Goal: Information Seeking & Learning: Find specific page/section

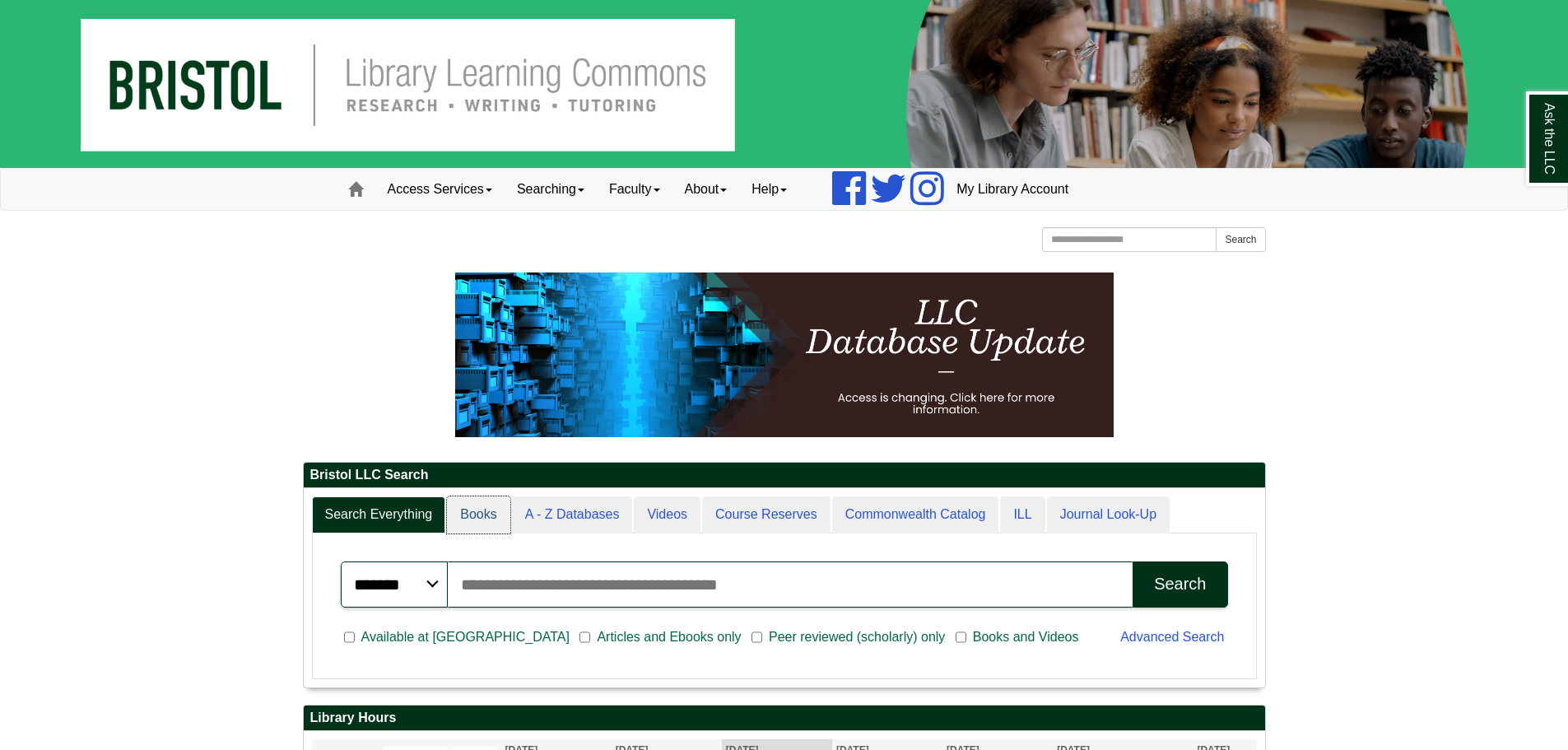
drag, startPoint x: 0, startPoint y: 0, endPoint x: 299, endPoint y: 429, distance: 522.9
click at [474, 519] on link "Books" at bounding box center [478, 515] width 63 height 37
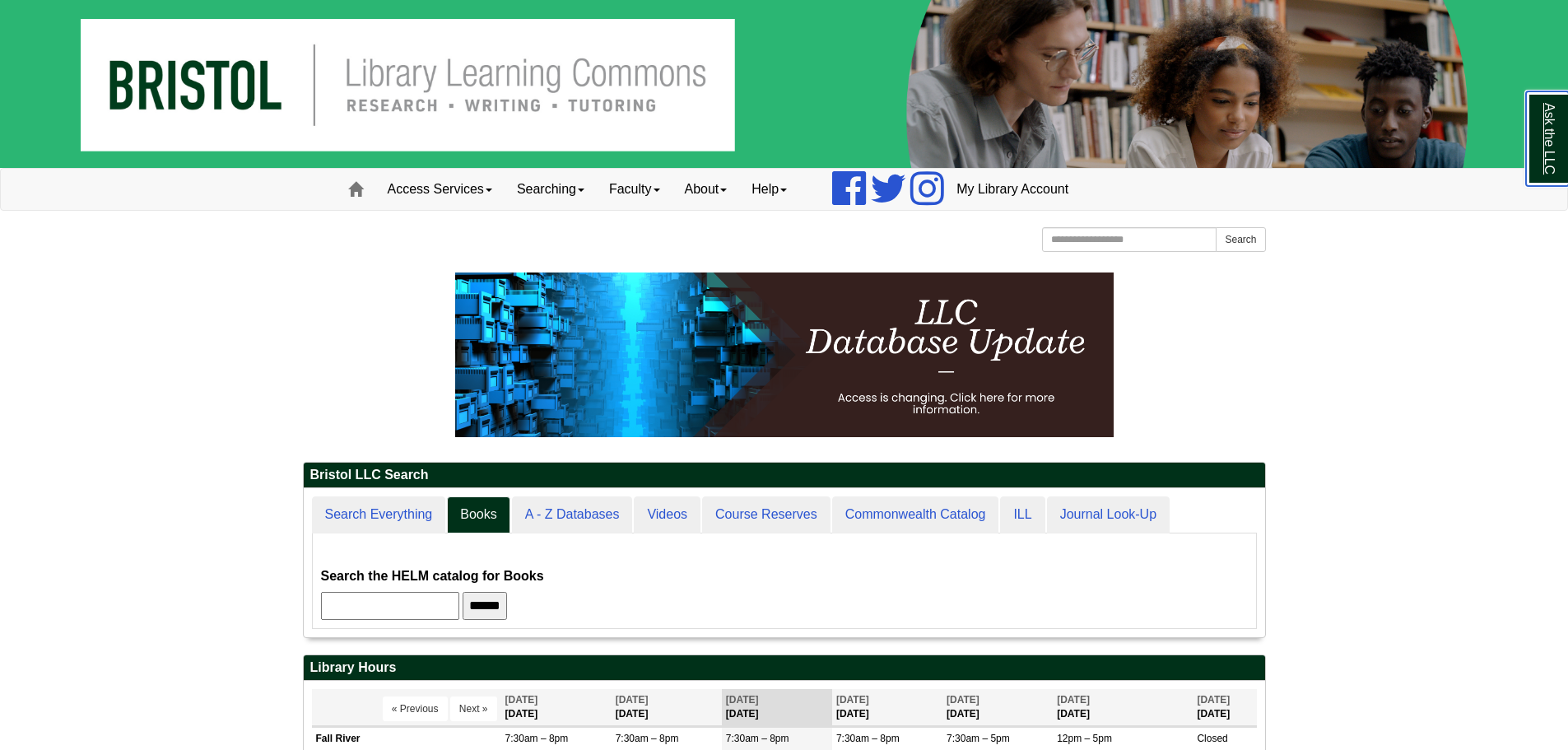
scroll to position [149, 962]
click at [505, 603] on input "******" at bounding box center [485, 607] width 45 height 28
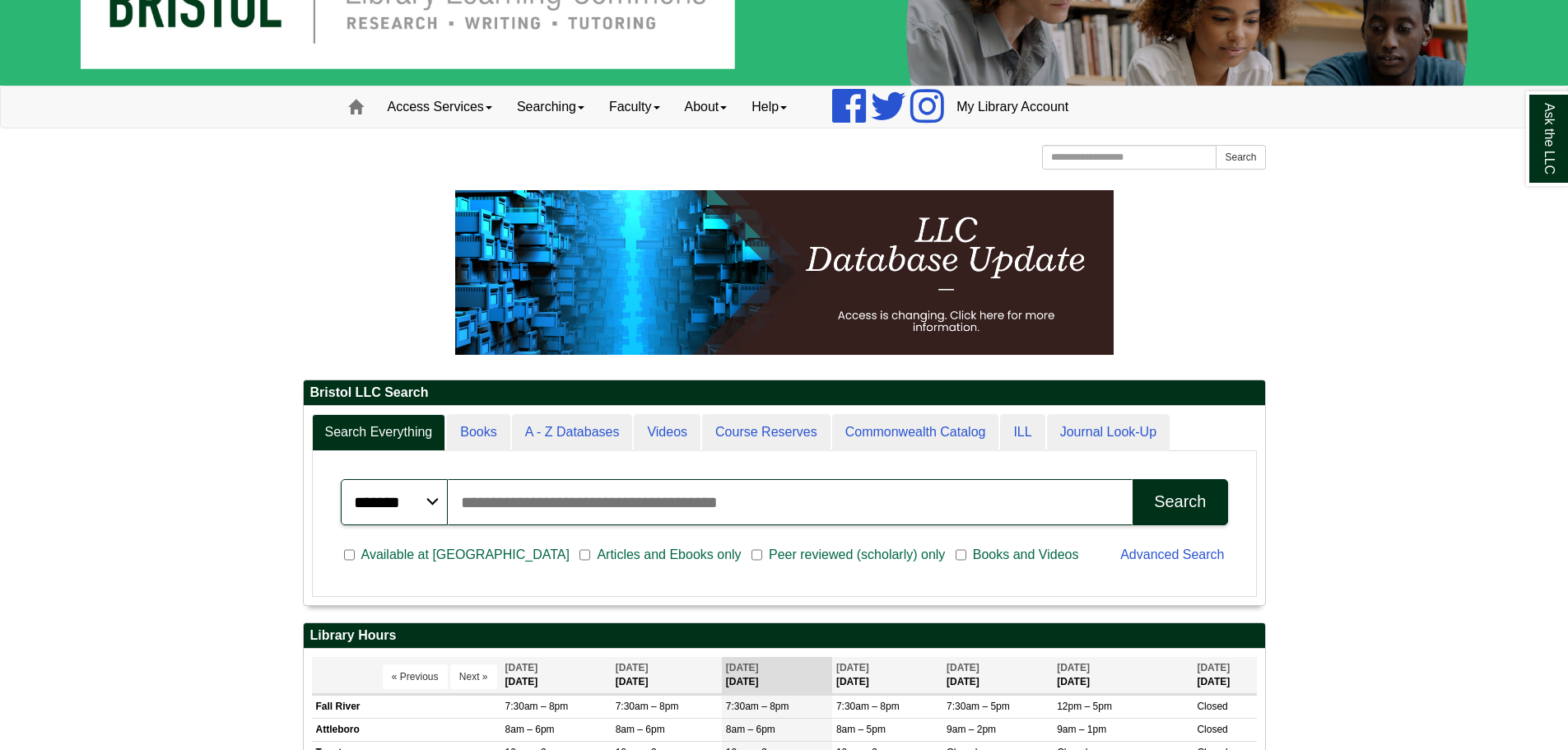
scroll to position [198, 962]
click at [512, 498] on input "Search articles, books, journals & more" at bounding box center [790, 502] width 686 height 46
click at [579, 508] on input "*****" at bounding box center [790, 502] width 686 height 46
click at [1133, 479] on button "Search" at bounding box center [1180, 502] width 95 height 46
drag, startPoint x: 202, startPoint y: 440, endPoint x: 226, endPoint y: 439, distance: 24.0
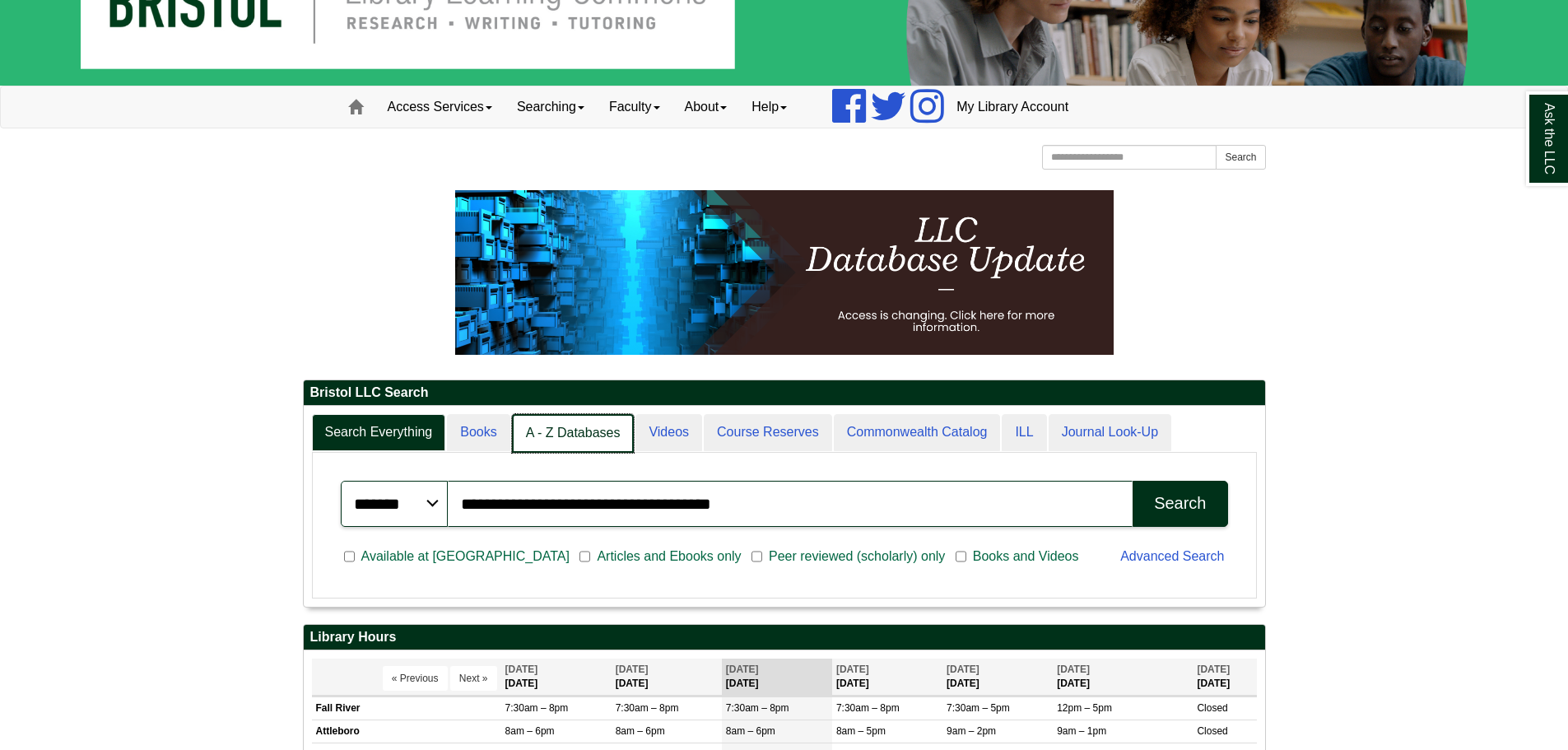
scroll to position [8, 8]
click at [578, 444] on link "A - Z Databases" at bounding box center [572, 433] width 122 height 39
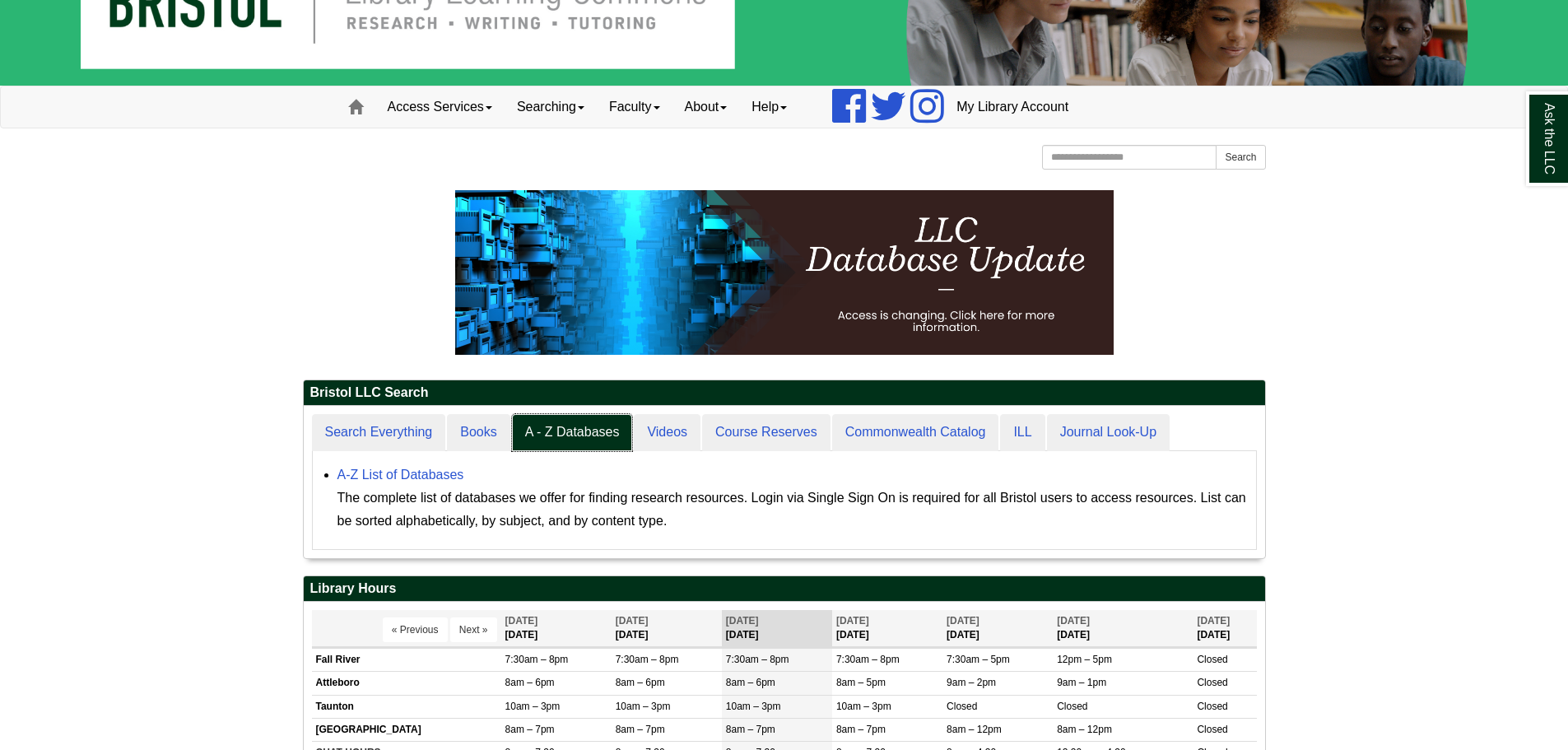
scroll to position [152, 962]
click at [349, 482] on div "A-Z List of Databases The complete list of databases we offer for finding resea…" at bounding box center [792, 498] width 911 height 69
click at [360, 464] on div "A-Z List of Databases The complete list of databases we offer for finding resea…" at bounding box center [792, 498] width 911 height 69
click at [362, 470] on link "A-Z List of Databases" at bounding box center [400, 475] width 126 height 14
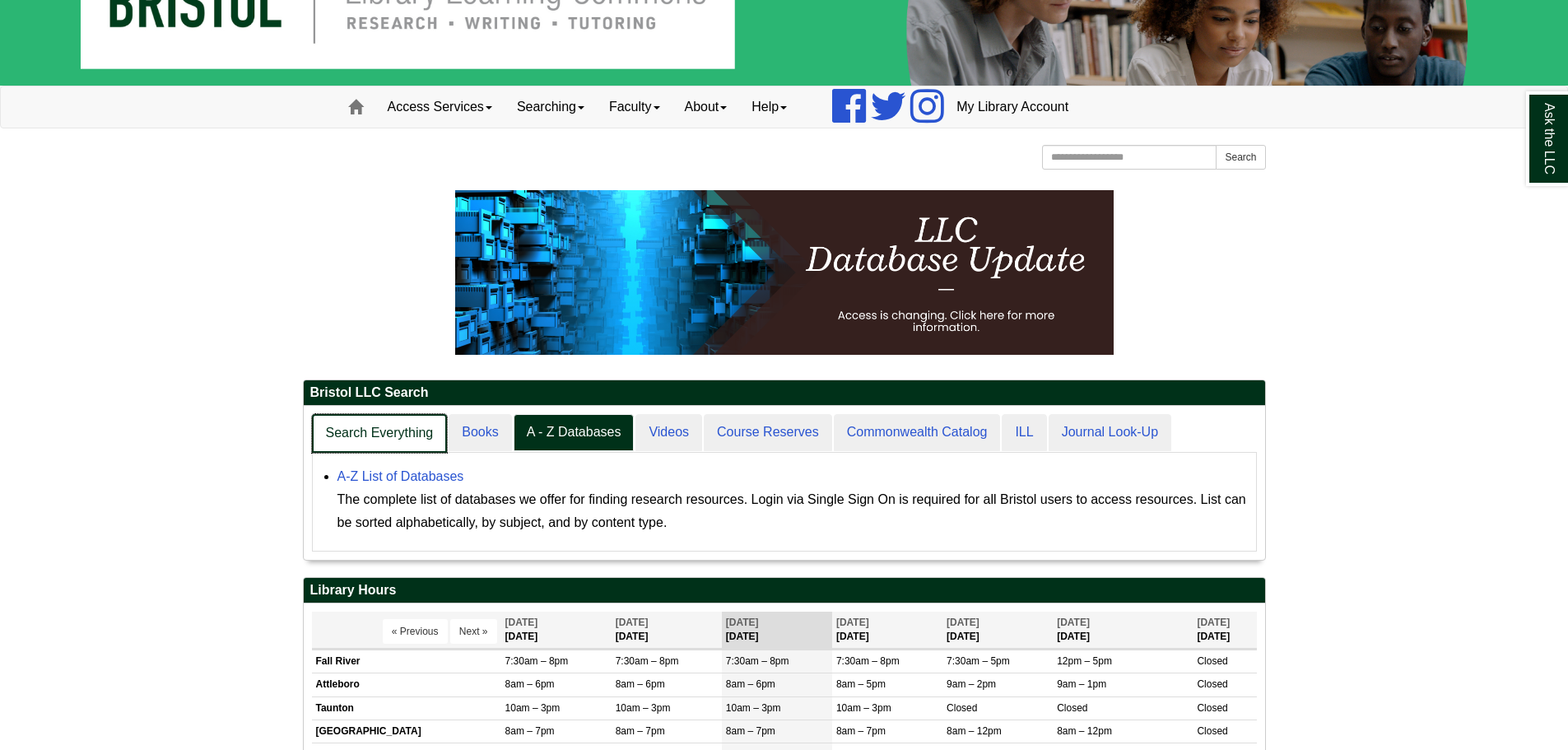
scroll to position [154, 962]
click at [382, 440] on link "Search Everything" at bounding box center [379, 433] width 135 height 39
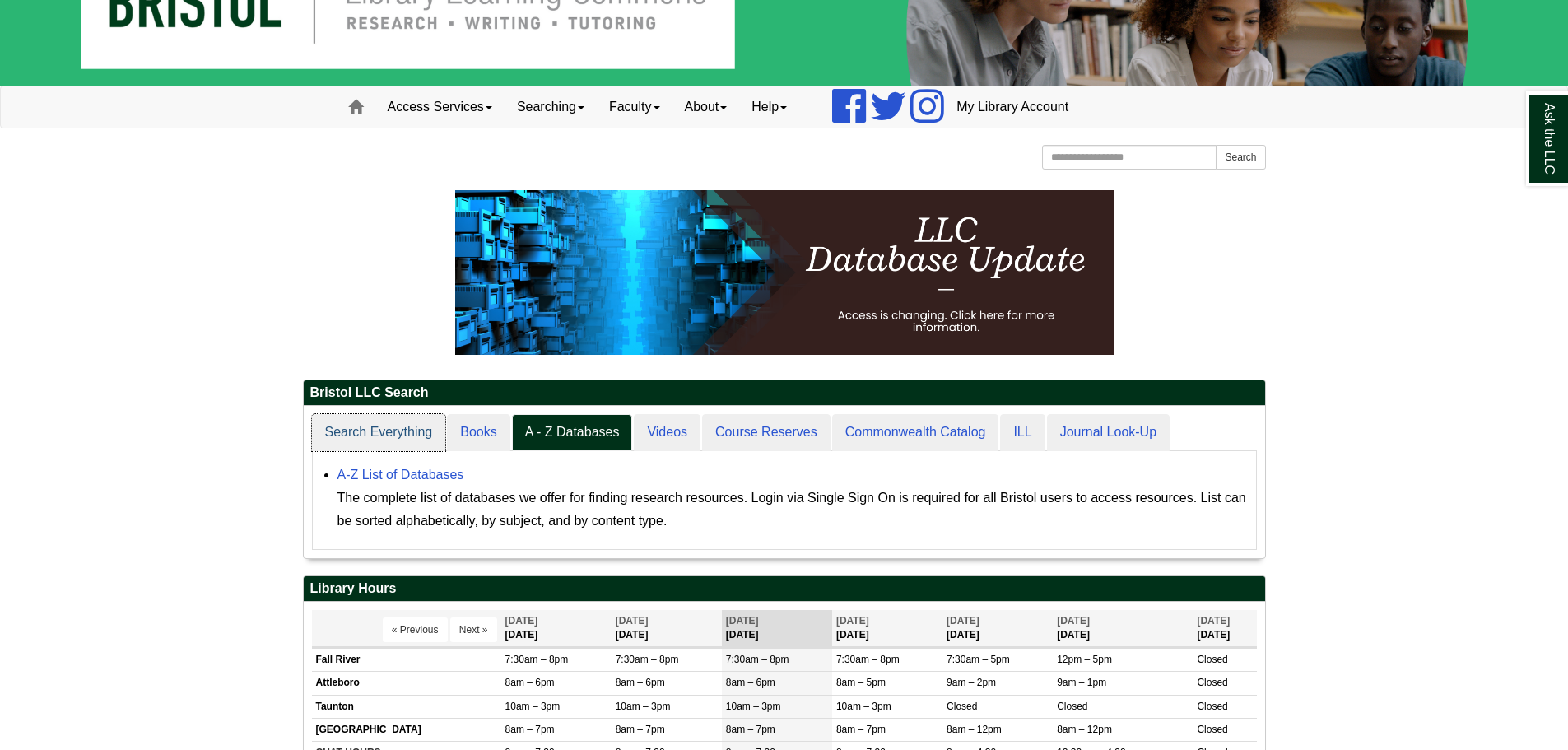
scroll to position [198, 962]
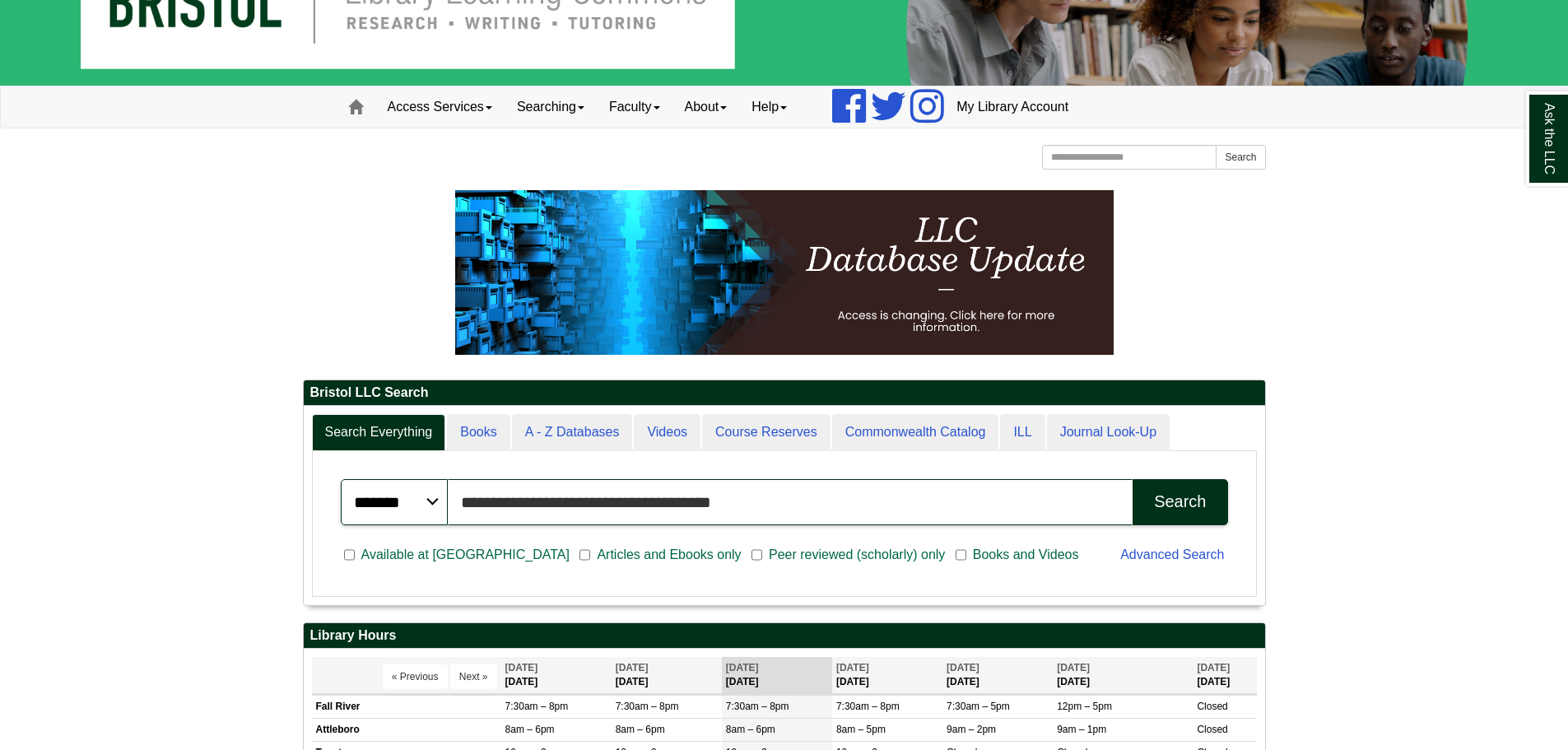
drag, startPoint x: 675, startPoint y: 502, endPoint x: 262, endPoint y: 482, distance: 413.5
type input "**********"
click at [1133, 479] on button "Search" at bounding box center [1180, 502] width 95 height 46
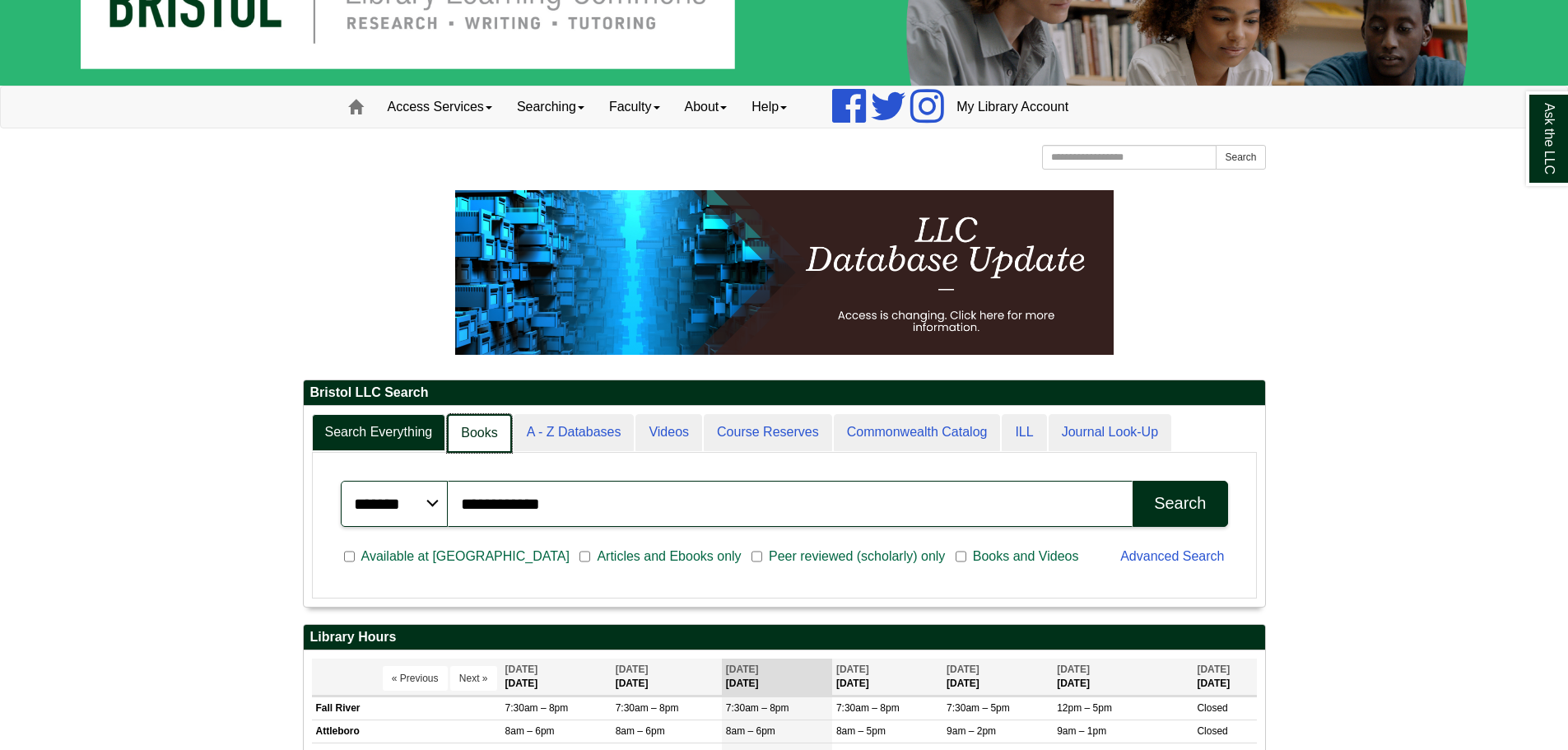
scroll to position [200, 962]
click at [487, 440] on link "Books" at bounding box center [479, 433] width 65 height 39
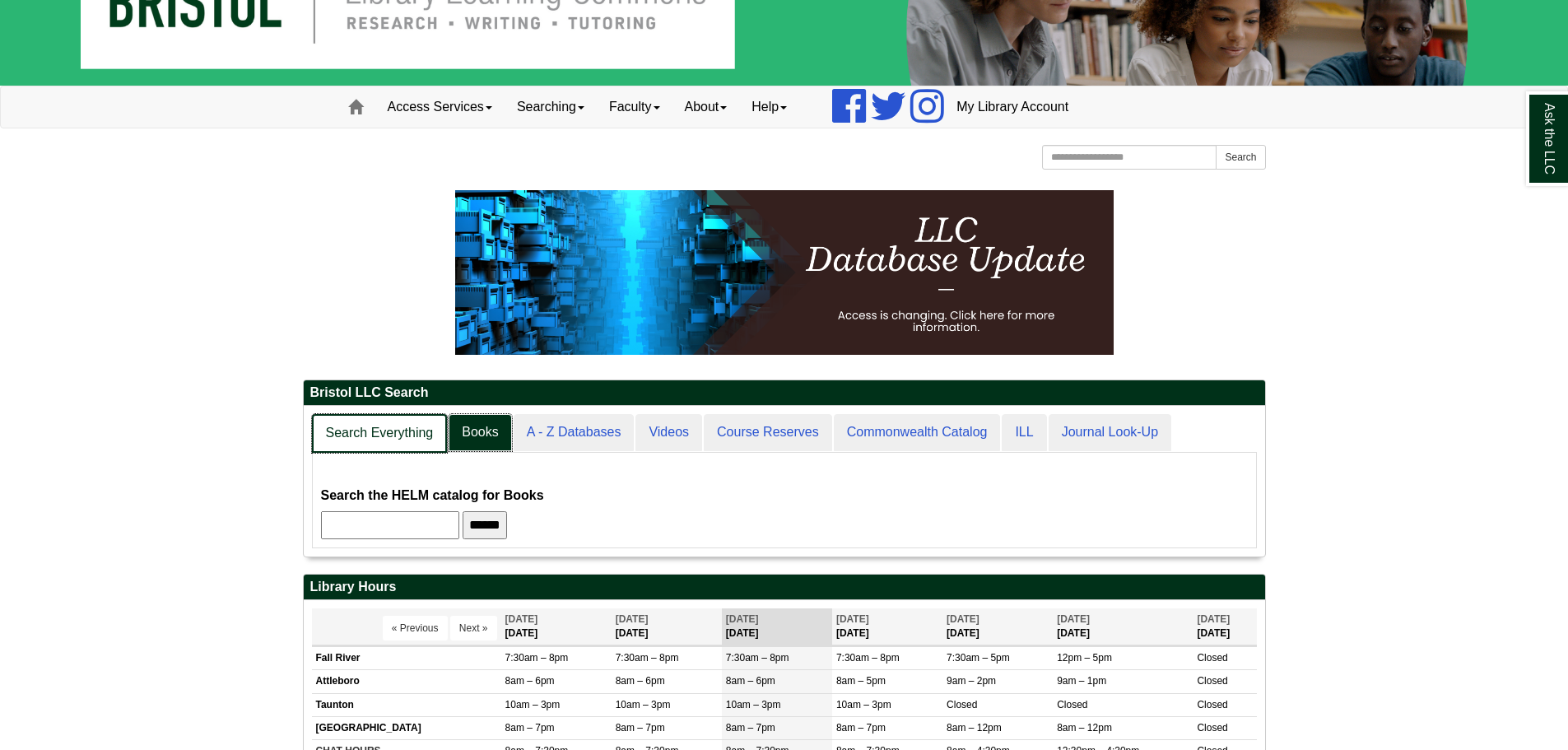
scroll to position [150, 962]
click at [426, 436] on link "Search Everything" at bounding box center [379, 433] width 135 height 39
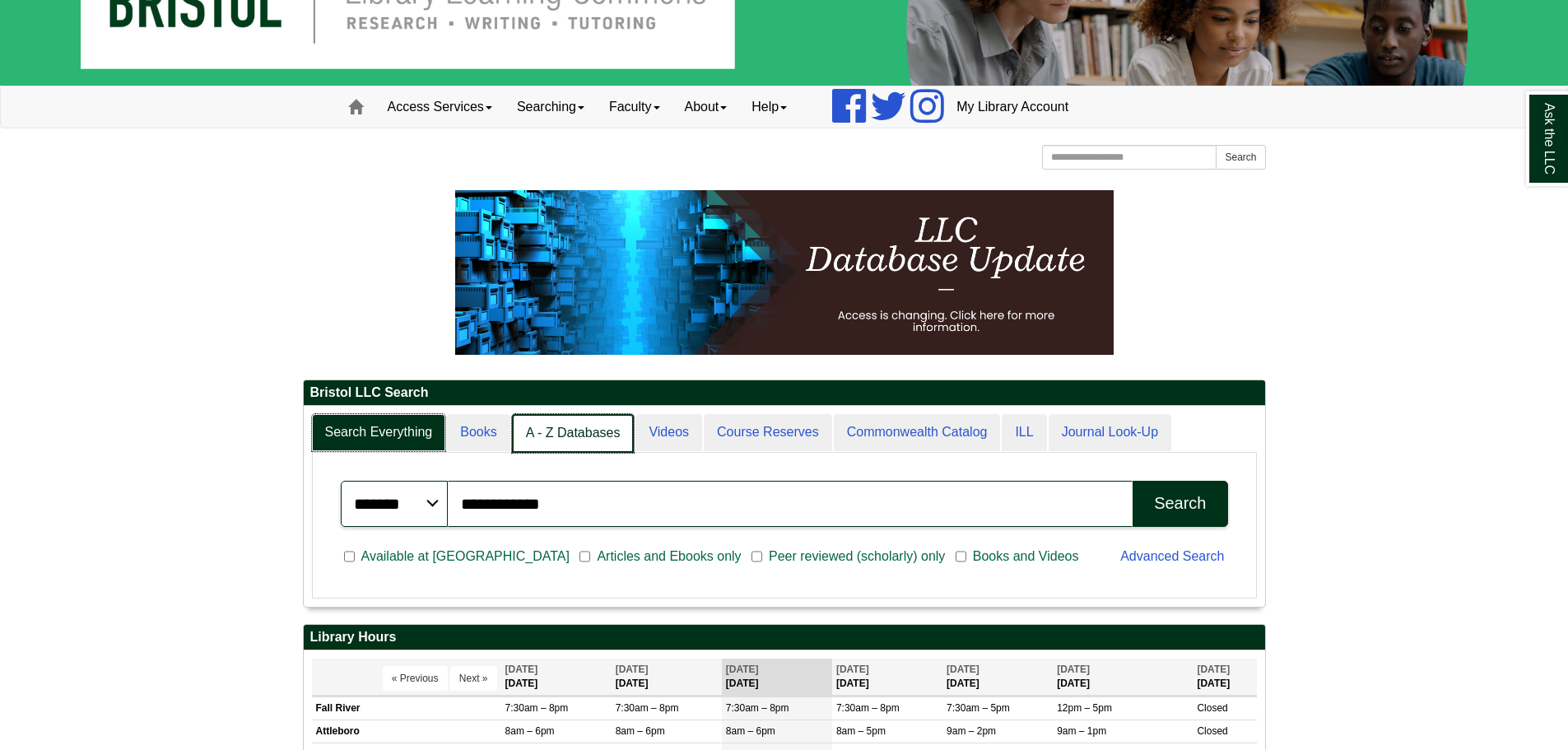
scroll to position [8, 8]
click at [611, 420] on link "A - Z Databases" at bounding box center [572, 433] width 122 height 39
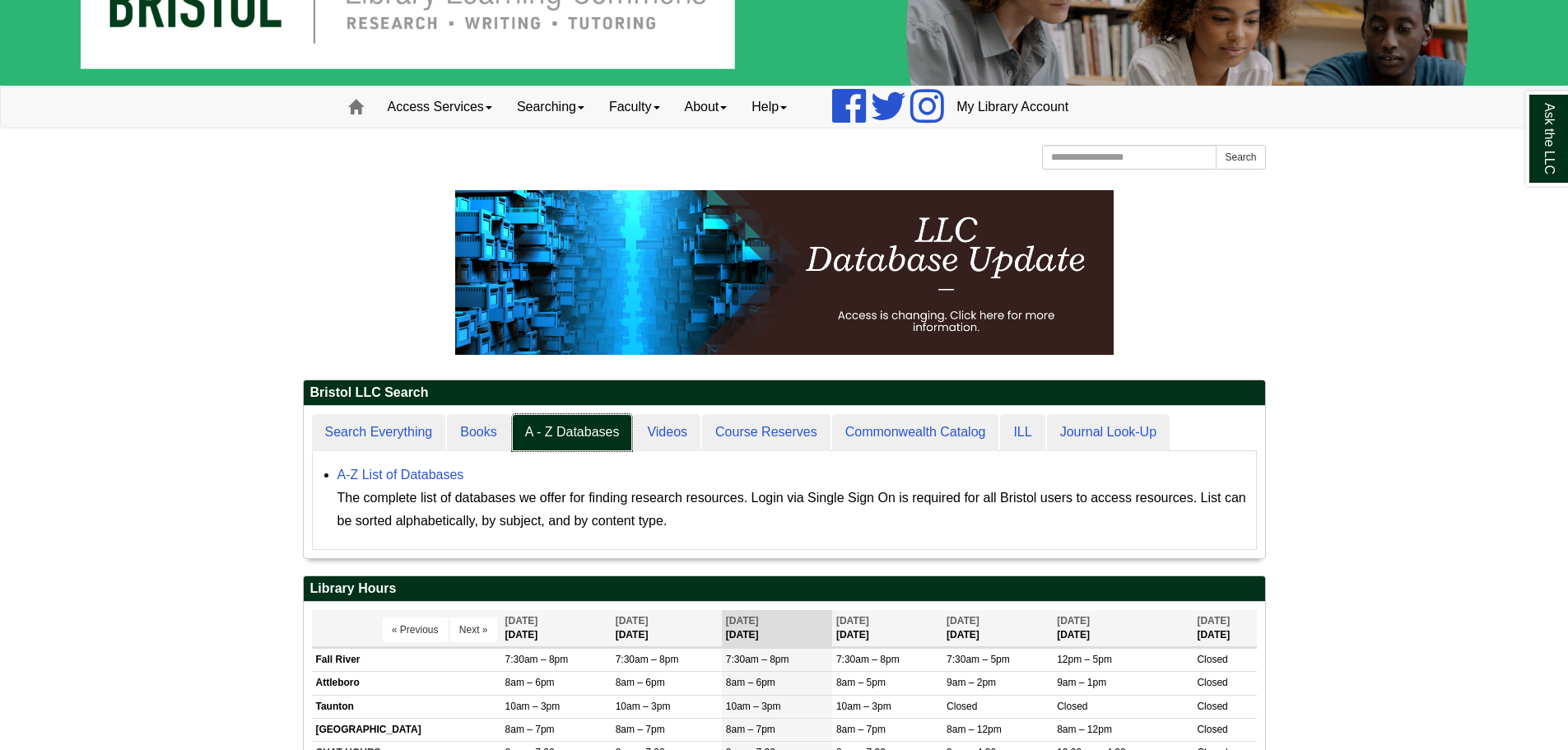
scroll to position [152, 962]
click at [464, 479] on div "A-Z List of Databases The complete list of databases we offer for finding resea…" at bounding box center [792, 498] width 911 height 69
click at [459, 479] on link "A-Z List of Databases" at bounding box center [400, 475] width 126 height 14
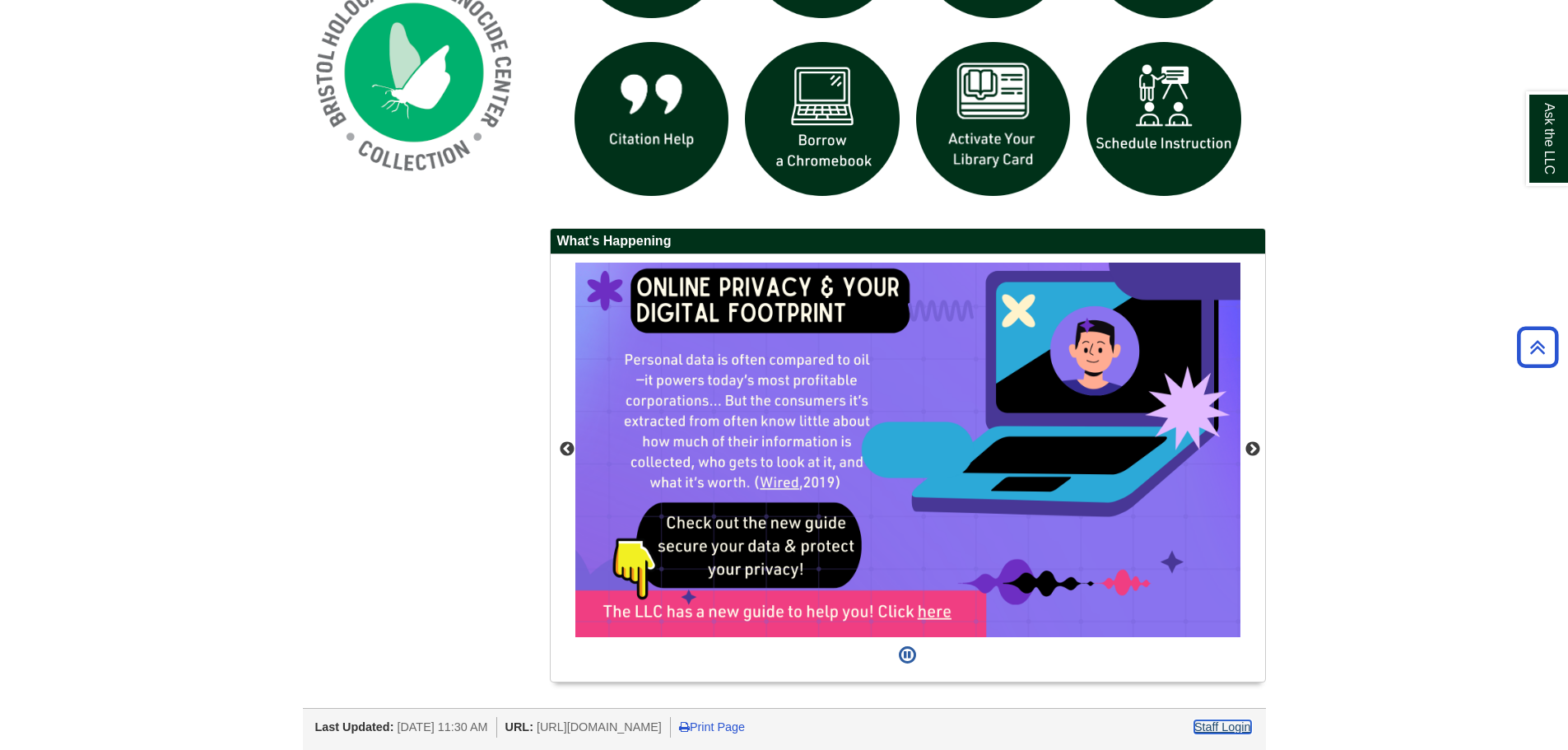
click at [1212, 726] on link "Staff Login" at bounding box center [1223, 727] width 57 height 13
